Goal: Transaction & Acquisition: Purchase product/service

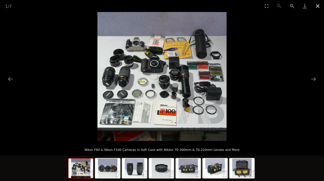
click at [316, 3] on button "Close gallery" at bounding box center [317, 6] width 13 height 12
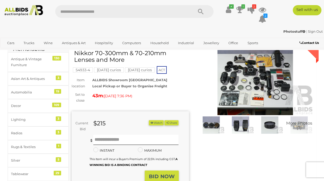
scroll to position [23, 0]
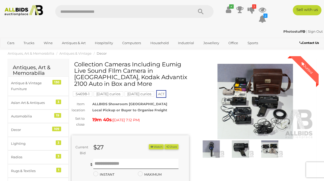
scroll to position [32, 0]
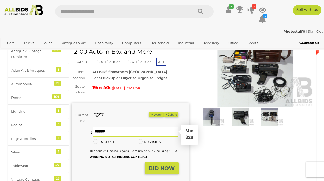
click at [114, 136] on input "text" at bounding box center [135, 132] width 85 height 10
type input "**"
click at [172, 170] on strong "BID NOW" at bounding box center [162, 169] width 26 height 6
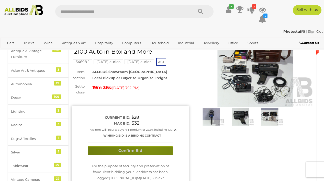
click at [150, 148] on button "Confirm Bid" at bounding box center [130, 151] width 85 height 9
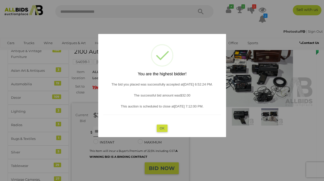
click at [169, 121] on div "? ! i You are the highest bidder! The bid you placed was successfully accepted …" at bounding box center [162, 85] width 128 height 103
click at [161, 128] on button "OK" at bounding box center [162, 128] width 11 height 7
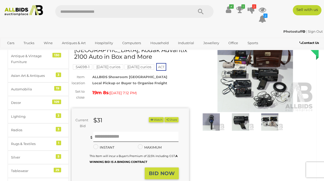
scroll to position [0, 0]
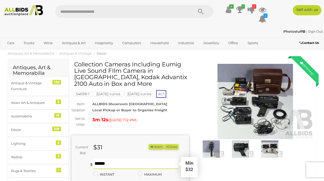
click at [115, 169] on input "text" at bounding box center [135, 164] width 85 height 10
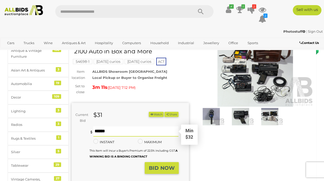
scroll to position [37, 0]
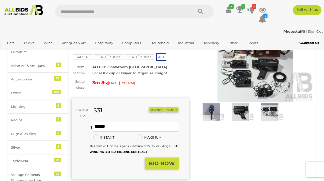
type input "**"
click at [154, 163] on button "BID NOW" at bounding box center [162, 164] width 34 height 12
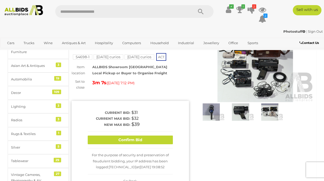
click at [143, 148] on div "Confirm Bid" at bounding box center [130, 140] width 85 height 17
click at [143, 145] on div "Confirm Bid" at bounding box center [130, 140] width 85 height 17
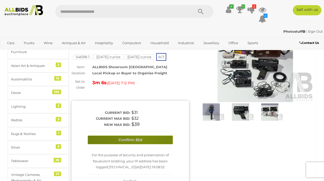
click at [143, 142] on button "Confirm Bid" at bounding box center [130, 140] width 85 height 9
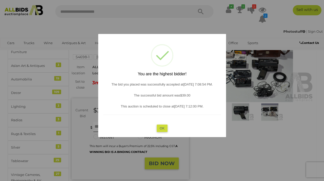
click at [160, 126] on button "OK" at bounding box center [162, 128] width 11 height 7
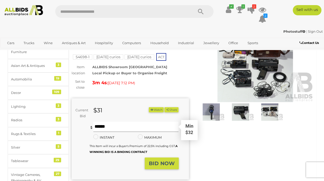
click at [123, 125] on input "text" at bounding box center [135, 127] width 85 height 10
type input "**"
click at [158, 166] on strong "BID NOW" at bounding box center [162, 164] width 26 height 6
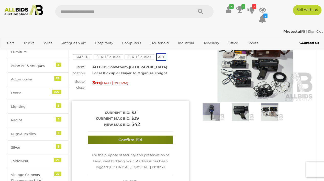
click at [132, 141] on button "Confirm Bid" at bounding box center [130, 140] width 85 height 9
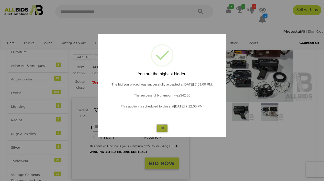
click at [160, 125] on button "OK" at bounding box center [162, 128] width 11 height 7
